Goal: Task Accomplishment & Management: Manage account settings

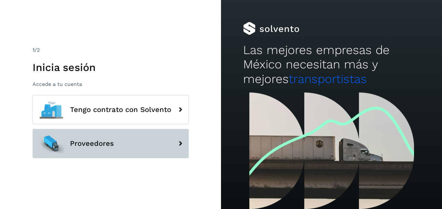
click at [101, 143] on span "Proveedores" at bounding box center [92, 144] width 44 height 8
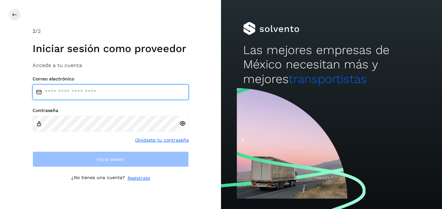
type input "**********"
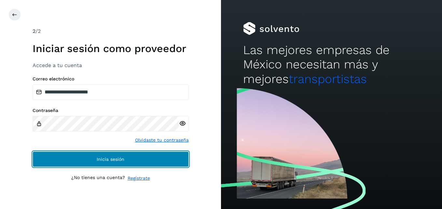
click at [88, 158] on button "Inicia sesión" at bounding box center [111, 159] width 156 height 16
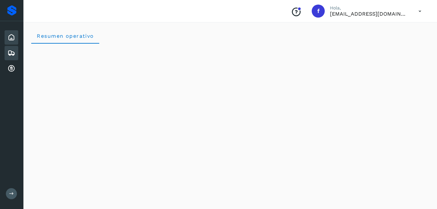
click at [14, 53] on icon at bounding box center [11, 53] width 8 height 8
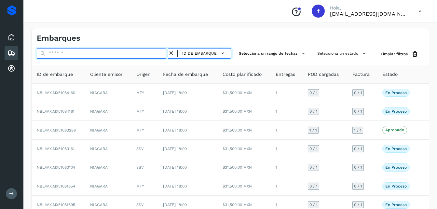
click at [83, 50] on input "text" at bounding box center [102, 53] width 131 height 10
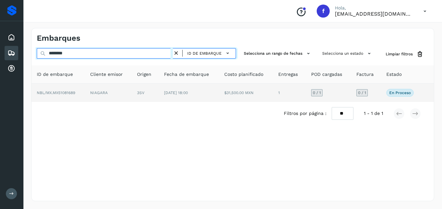
type input "********"
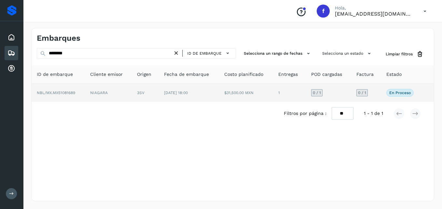
click at [102, 98] on td "NIAGARA" at bounding box center [108, 93] width 47 height 18
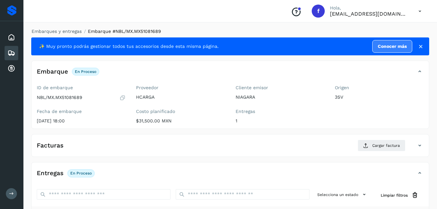
click at [416, 44] on div at bounding box center [418, 46] width 12 height 7
click at [422, 48] on icon at bounding box center [420, 46] width 7 height 7
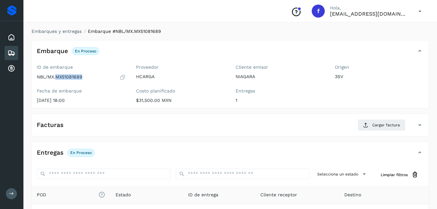
drag, startPoint x: 57, startPoint y: 78, endPoint x: 82, endPoint y: 78, distance: 25.4
click at [82, 78] on p "NBL/MX.MX51081689" at bounding box center [60, 77] width 46 height 6
copy p "MX51081689"
click at [193, 142] on div "Entregas En proceso Selecciona un estado Limpiar filtros POD El tamaño máximo d…" at bounding box center [230, 212] width 398 height 140
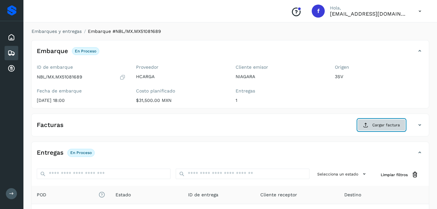
click at [364, 126] on icon at bounding box center [365, 124] width 5 height 5
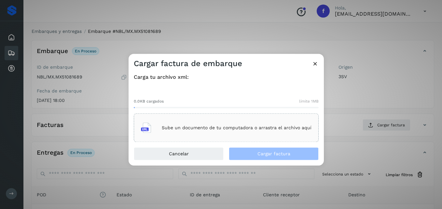
click at [184, 129] on p "Sube un documento de tu computadora o arrastra el archivo aquí" at bounding box center [237, 128] width 150 height 6
click at [172, 136] on div "Sube un documento de tu computadora o arrastra el archivo aquí" at bounding box center [226, 128] width 170 height 18
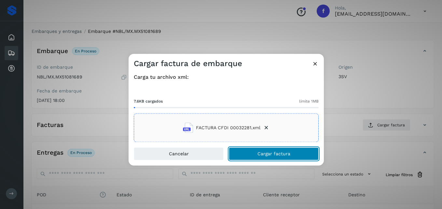
click at [276, 152] on span "Cargar factura" at bounding box center [273, 154] width 33 height 5
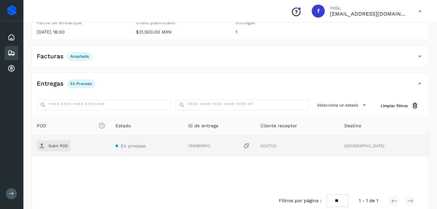
scroll to position [80, 0]
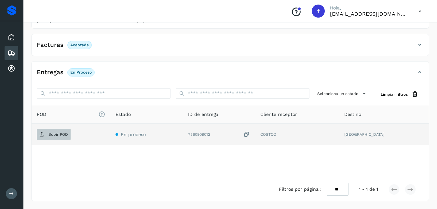
click at [61, 132] on p "Subir POD" at bounding box center [58, 134] width 20 height 5
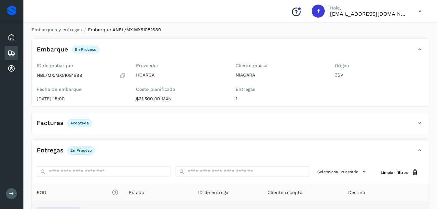
scroll to position [0, 0]
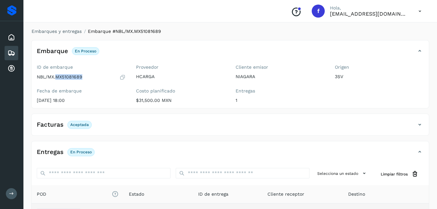
drag, startPoint x: 57, startPoint y: 77, endPoint x: 84, endPoint y: 76, distance: 27.3
click at [84, 76] on div "NBL/MX.MX51081689" at bounding box center [81, 77] width 89 height 7
copy p "MX51081689"
click at [404, 122] on div "Facturas Aceptada" at bounding box center [224, 124] width 384 height 11
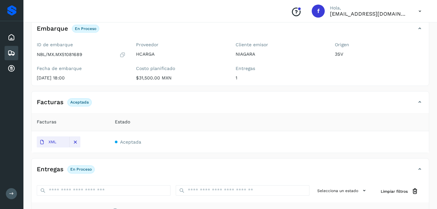
scroll to position [33, 0]
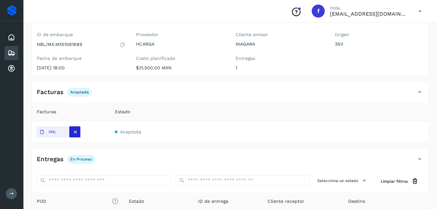
click at [76, 131] on icon at bounding box center [75, 132] width 6 height 6
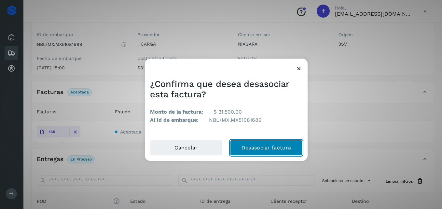
click at [245, 147] on button "Desasociar factura" at bounding box center [266, 148] width 72 height 16
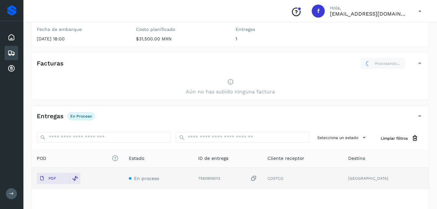
scroll to position [73, 0]
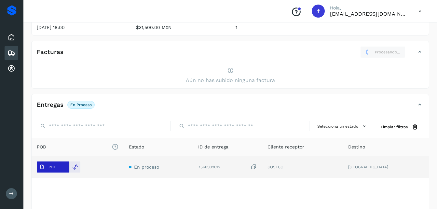
click at [48, 166] on p "PDF" at bounding box center [51, 167] width 7 height 5
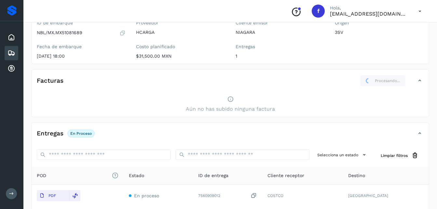
scroll to position [8, 0]
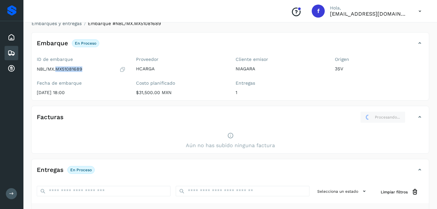
drag, startPoint x: 56, startPoint y: 68, endPoint x: 85, endPoint y: 68, distance: 29.0
click at [85, 68] on div "NBL/MX.MX51081689" at bounding box center [81, 69] width 89 height 7
copy p "MX51081689"
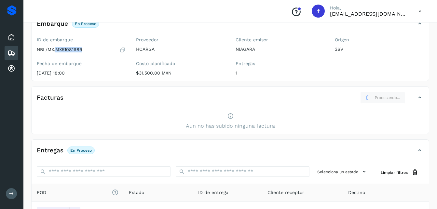
scroll to position [65, 0]
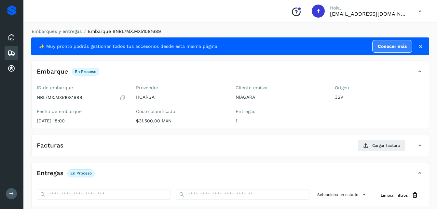
click at [423, 47] on icon at bounding box center [420, 46] width 7 height 7
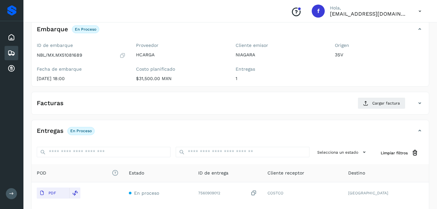
scroll to position [33, 0]
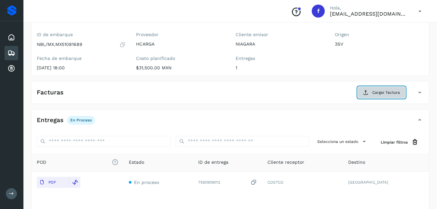
click at [372, 96] on button "Cargar factura" at bounding box center [382, 93] width 48 height 12
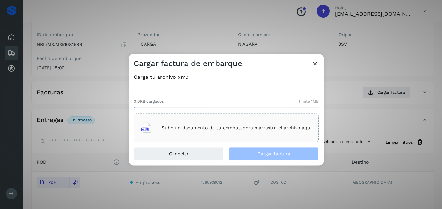
click at [197, 130] on div "Sube un documento de tu computadora o arrastra el archivo aquí" at bounding box center [226, 128] width 170 height 18
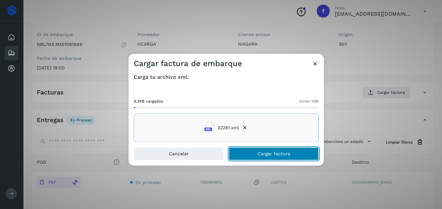
click at [267, 156] on span "Cargar factura" at bounding box center [273, 154] width 33 height 5
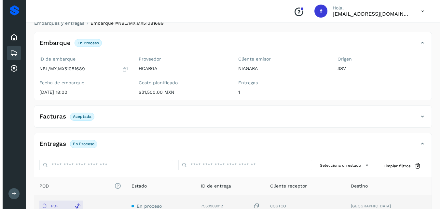
scroll to position [0, 0]
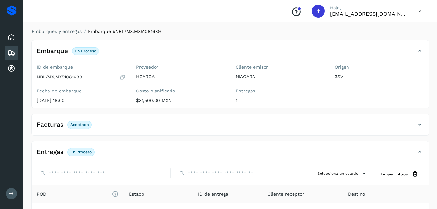
click at [12, 51] on icon at bounding box center [11, 53] width 8 height 8
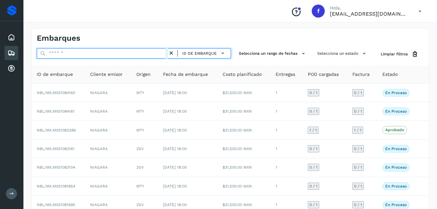
click at [73, 54] on input "text" at bounding box center [102, 53] width 131 height 10
drag, startPoint x: 73, startPoint y: 54, endPoint x: 58, endPoint y: 54, distance: 15.6
click at [58, 54] on input "text" at bounding box center [102, 53] width 131 height 10
paste input "**********"
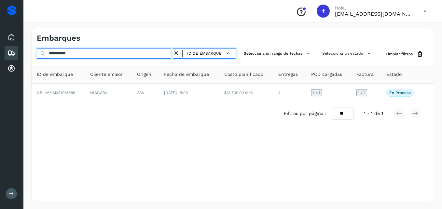
type input "**********"
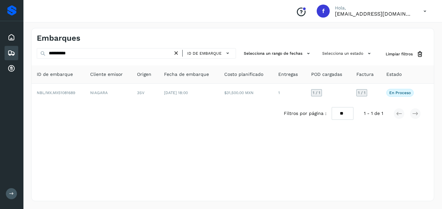
click at [421, 16] on icon at bounding box center [424, 11] width 13 height 13
click at [405, 28] on div "Cerrar sesión" at bounding box center [392, 29] width 77 height 12
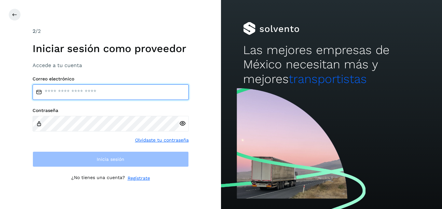
type input "**********"
